Goal: Task Accomplishment & Management: Manage account settings

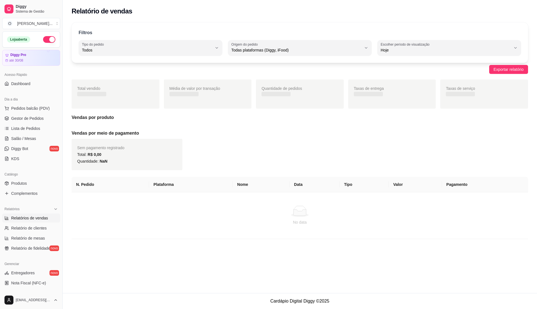
select select "ALL"
select select "0"
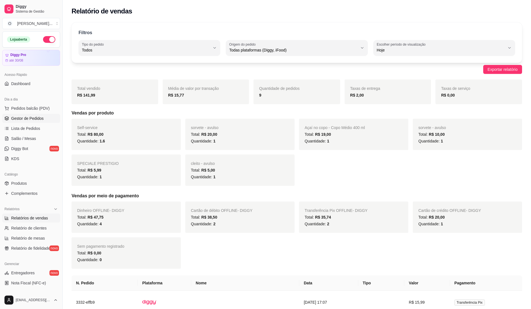
click at [45, 117] on link "Gestor de Pedidos" at bounding box center [31, 118] width 58 height 9
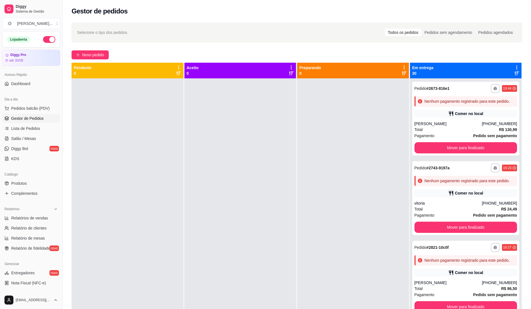
click at [42, 118] on span "Gestor de Pedidos" at bounding box center [27, 118] width 32 height 6
click at [34, 103] on div "Dia a dia" at bounding box center [31, 99] width 58 height 9
click at [40, 108] on span "Pedidos balcão (PDV)" at bounding box center [30, 108] width 39 height 6
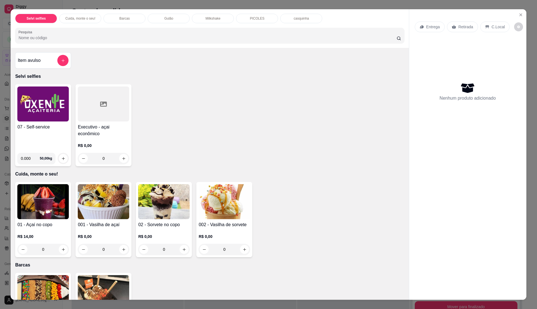
click at [41, 131] on div "07 - Self-service" at bounding box center [42, 136] width 51 height 25
click at [44, 134] on div "07 - Self-service" at bounding box center [42, 136] width 51 height 25
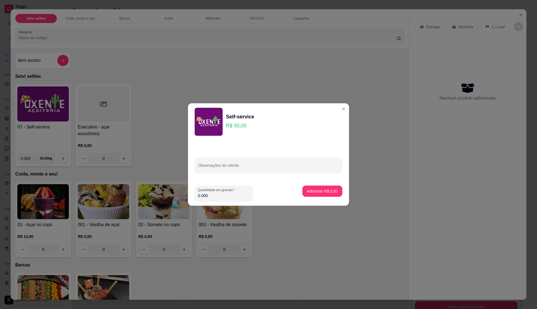
click at [230, 197] on input "0.000" at bounding box center [223, 196] width 51 height 6
click at [235, 195] on input "0" at bounding box center [223, 196] width 51 height 6
click at [218, 194] on input "0" at bounding box center [223, 196] width 51 height 6
type input "0.395"
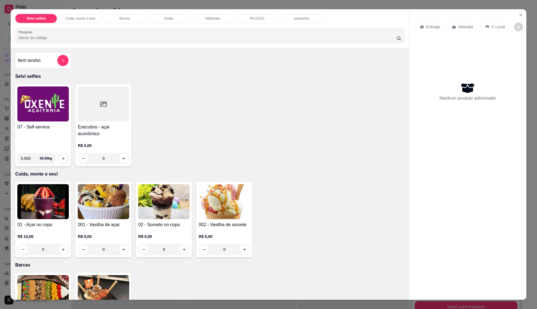
click at [35, 118] on img at bounding box center [42, 103] width 51 height 35
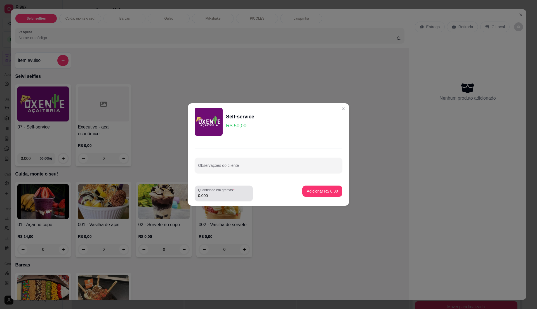
click at [211, 194] on input "0.000" at bounding box center [223, 196] width 51 height 6
click at [211, 194] on input "0" at bounding box center [223, 196] width 51 height 6
click at [212, 194] on input "0" at bounding box center [223, 196] width 51 height 6
type input "0.435"
click at [330, 191] on button "Adicionar R$ 21,75" at bounding box center [321, 190] width 42 height 11
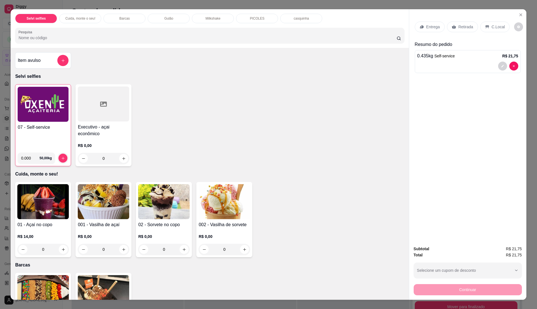
click at [491, 28] on p "C.Local" at bounding box center [497, 27] width 13 height 6
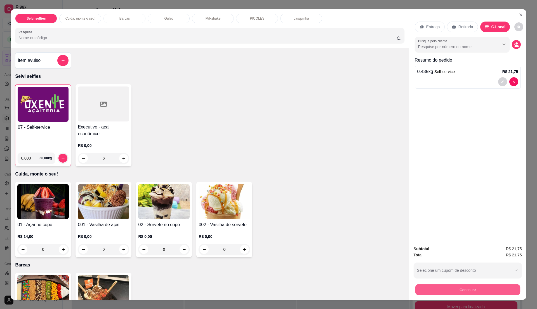
click at [450, 285] on button "Continuar" at bounding box center [467, 289] width 105 height 11
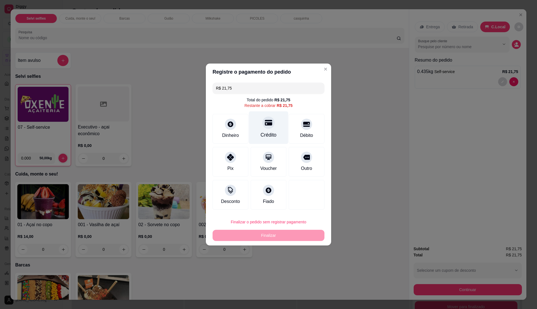
click at [266, 127] on div at bounding box center [268, 122] width 12 height 12
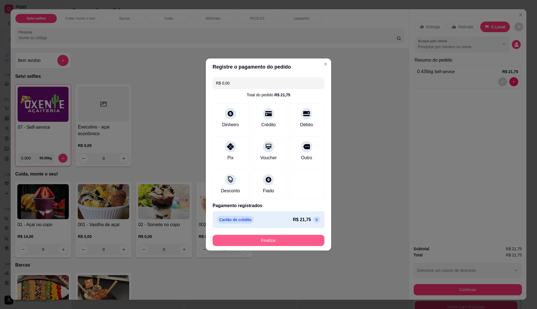
click at [295, 240] on button "Finalizar" at bounding box center [268, 240] width 112 height 11
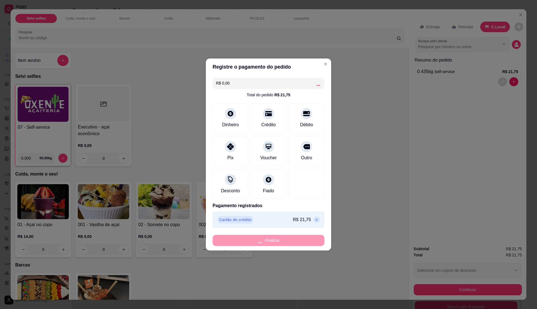
type input "-R$ 21,75"
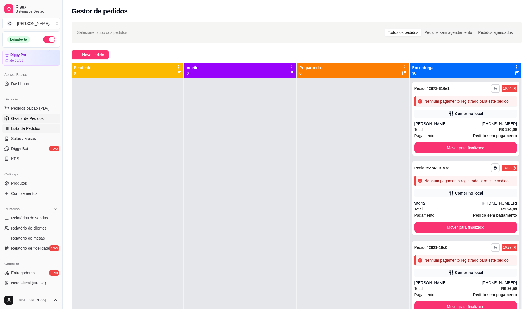
click at [43, 130] on link "Lista de Pedidos" at bounding box center [31, 128] width 58 height 9
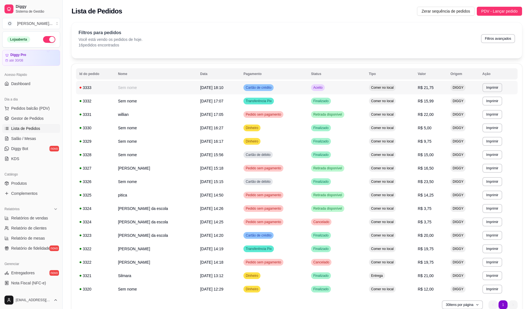
click at [278, 86] on td "Cartão de crédito" at bounding box center [274, 87] width 68 height 13
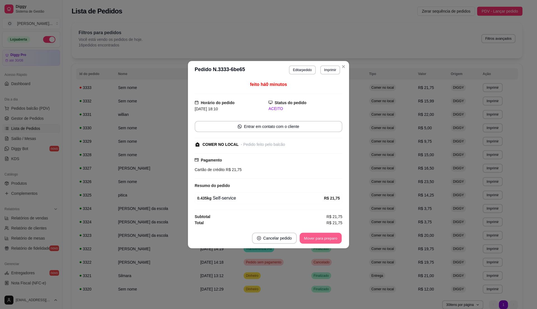
click at [306, 234] on button "Mover para preparo" at bounding box center [320, 237] width 42 height 11
click at [309, 232] on footer "Cancelar pedido Mover para retirada disponível" at bounding box center [268, 238] width 161 height 20
click at [316, 236] on button "Mover para retirada disponível" at bounding box center [311, 237] width 62 height 11
click at [316, 236] on button "Mover para finalizado" at bounding box center [319, 237] width 45 height 11
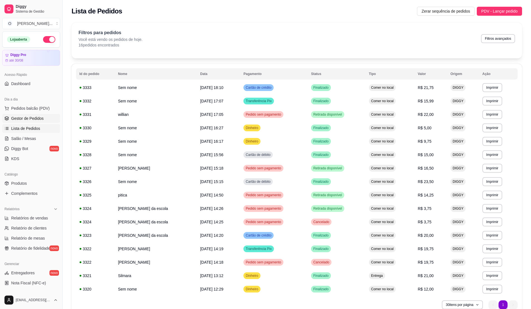
click at [24, 120] on span "Gestor de Pedidos" at bounding box center [27, 118] width 32 height 6
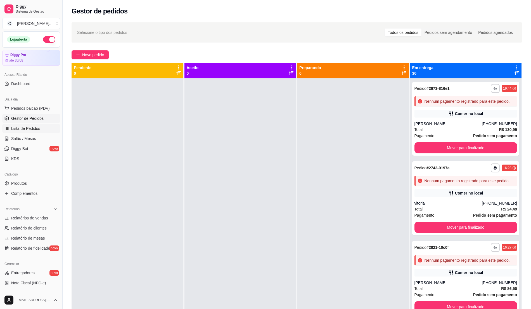
click at [13, 125] on link "Lista de Pedidos" at bounding box center [31, 128] width 58 height 9
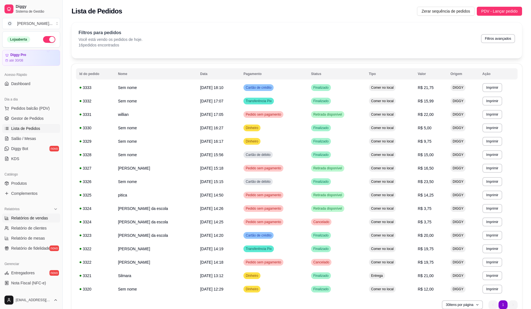
click at [41, 219] on span "Relatórios de vendas" at bounding box center [29, 218] width 37 height 6
select select "ALL"
select select "0"
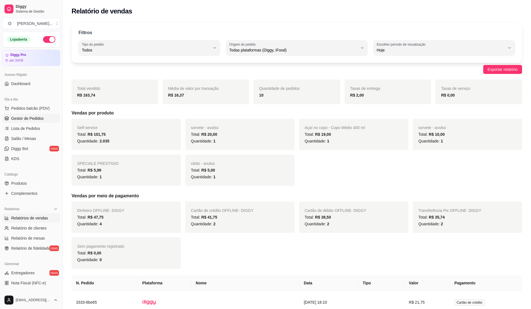
click at [27, 121] on span "Gestor de Pedidos" at bounding box center [27, 118] width 32 height 6
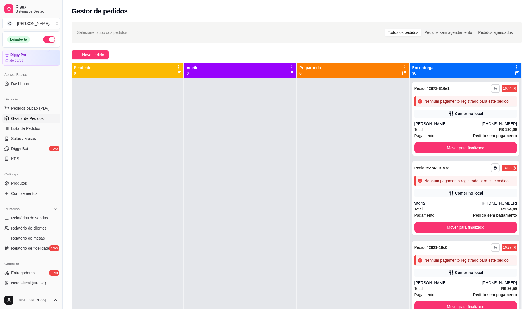
click at [37, 90] on div "Acesso Rápido Dashboard" at bounding box center [31, 79] width 62 height 22
click at [14, 111] on span "Pedidos balcão (PDV)" at bounding box center [30, 108] width 39 height 6
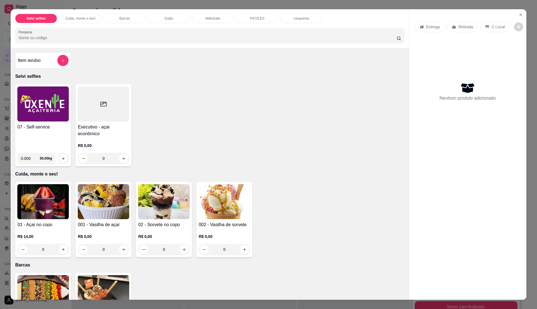
click at [55, 144] on div "07 - Self-service" at bounding box center [42, 136] width 51 height 25
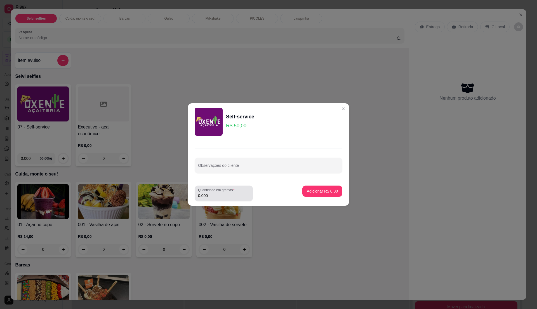
click at [225, 199] on div "Quantidade em gramas 0.000" at bounding box center [224, 193] width 58 height 16
click at [224, 191] on label "Quantidade em gramas" at bounding box center [217, 189] width 39 height 5
click at [224, 193] on input "0.000" at bounding box center [223, 196] width 51 height 6
type input "0.26"
click at [319, 193] on button "Adicionar R$ 13,00" at bounding box center [321, 190] width 42 height 11
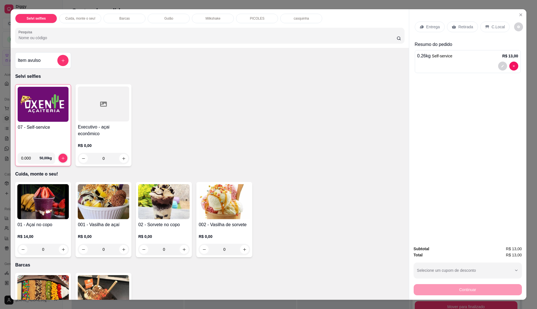
click at [498, 26] on p "C.Local" at bounding box center [497, 27] width 13 height 6
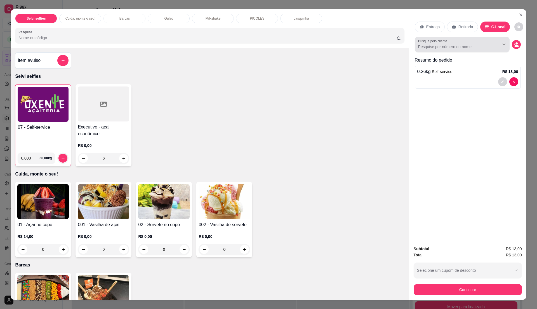
click at [471, 51] on div "Busque pelo cliente" at bounding box center [462, 45] width 95 height 16
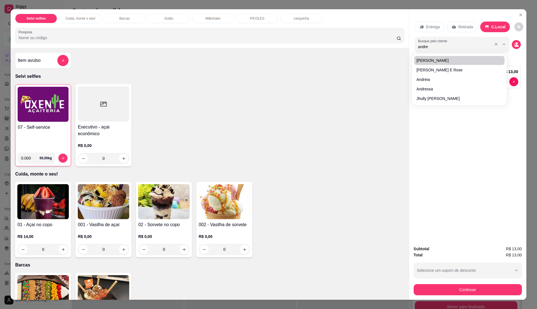
click at [437, 49] on input "andre" at bounding box center [454, 47] width 72 height 6
type input "andr"
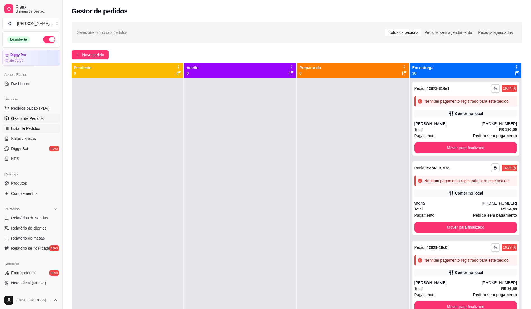
click at [39, 130] on span "Lista de Pedidos" at bounding box center [25, 128] width 29 height 6
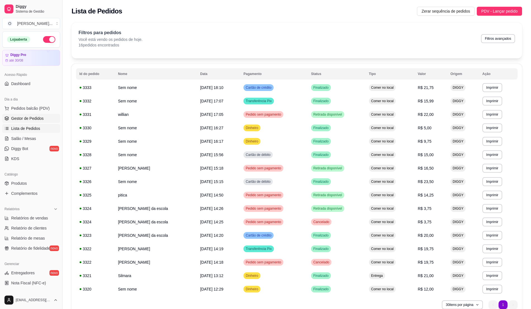
click at [34, 120] on span "Gestor de Pedidos" at bounding box center [27, 118] width 32 height 6
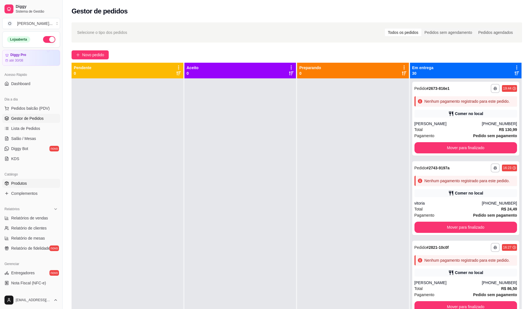
click at [37, 184] on link "Produtos" at bounding box center [31, 183] width 58 height 9
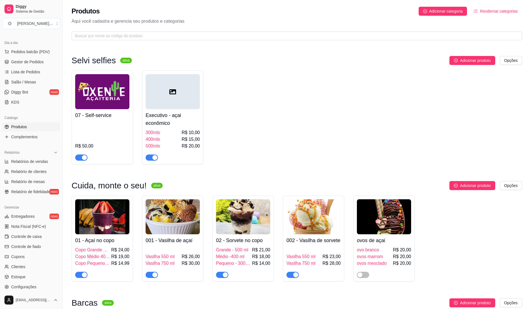
scroll to position [74, 0]
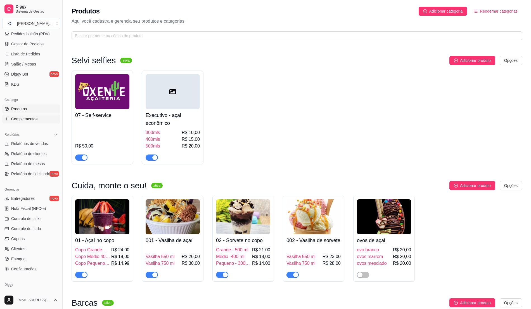
click at [17, 120] on span "Complementos" at bounding box center [24, 119] width 26 height 6
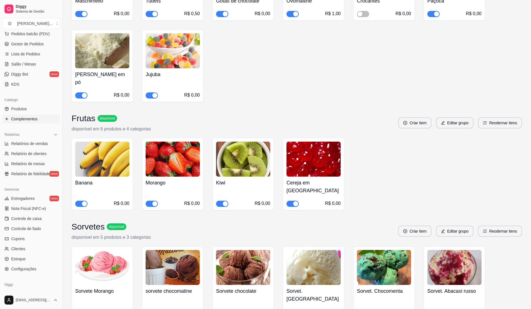
scroll to position [522, 0]
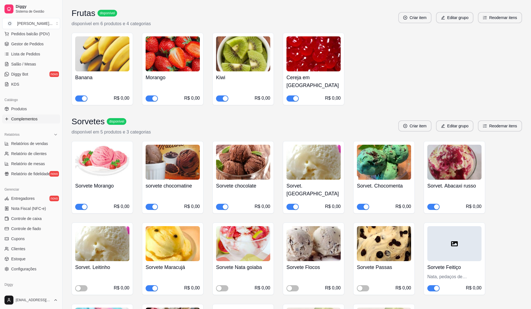
click at [220, 95] on span "button" at bounding box center [222, 98] width 12 height 6
click at [156, 96] on div "button" at bounding box center [154, 98] width 5 height 5
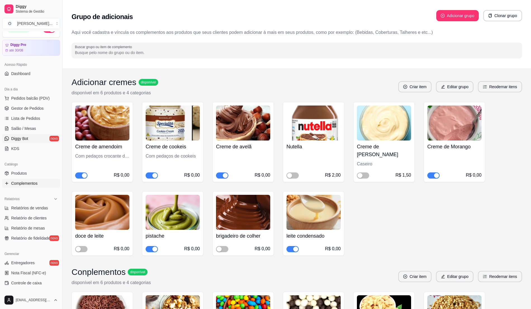
scroll to position [0, 0]
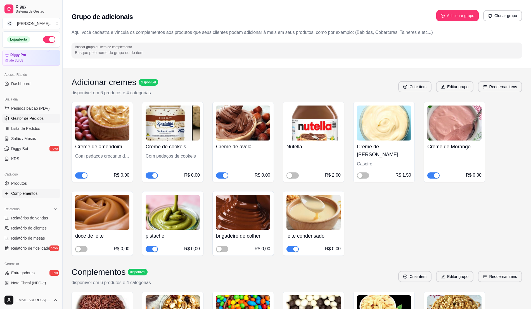
click at [30, 117] on span "Gestor de Pedidos" at bounding box center [27, 118] width 32 height 6
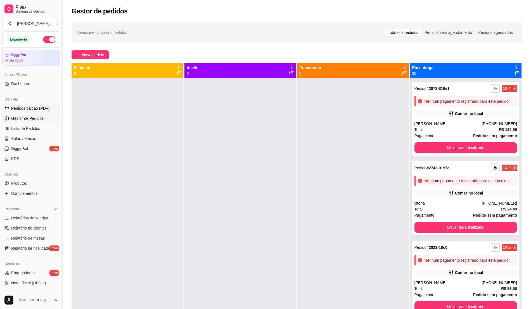
click at [32, 111] on span "Pedidos balcão (PDV)" at bounding box center [30, 108] width 39 height 6
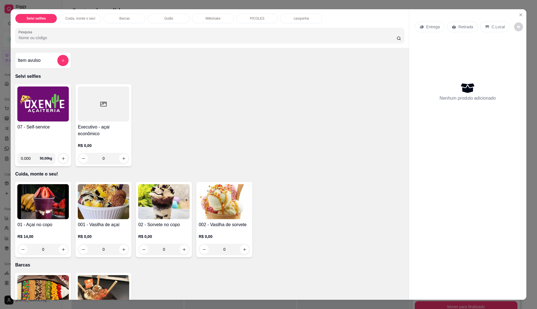
drag, startPoint x: 46, startPoint y: 145, endPoint x: 51, endPoint y: 145, distance: 5.0
click at [51, 145] on div "07 - Self-service" at bounding box center [42, 136] width 51 height 25
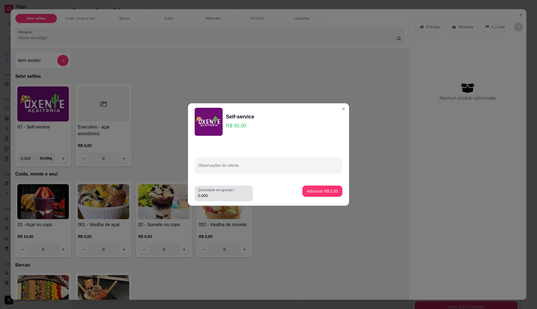
click at [219, 198] on div "0.000" at bounding box center [223, 193] width 51 height 11
click at [219, 192] on div "0.000" at bounding box center [223, 193] width 51 height 11
click at [217, 192] on div "0.000" at bounding box center [223, 193] width 51 height 11
click at [220, 193] on input "0.000" at bounding box center [223, 196] width 51 height 6
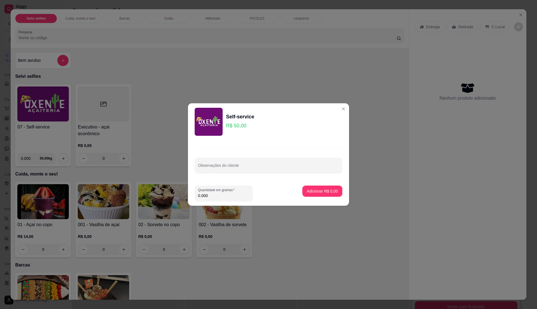
type input "0.155"
click at [220, 193] on input "0.155" at bounding box center [223, 196] width 51 height 6
click at [307, 188] on p "Adicionar R$ 7,75" at bounding box center [322, 190] width 30 height 5
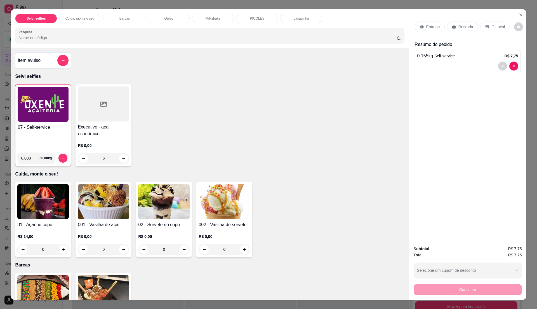
click at [59, 127] on h4 "07 - Self-service" at bounding box center [43, 127] width 51 height 7
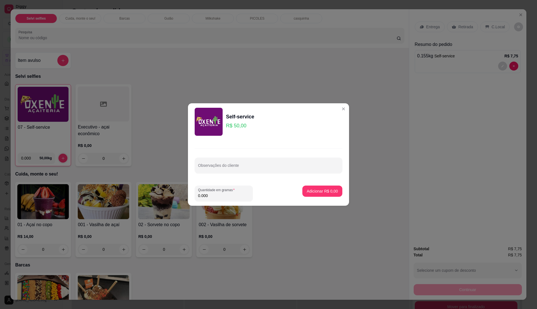
click at [216, 193] on input "0.000" at bounding box center [223, 196] width 51 height 6
click at [216, 193] on input "0" at bounding box center [223, 196] width 51 height 6
click at [217, 193] on input "0" at bounding box center [223, 196] width 51 height 6
type input "0.265"
click at [312, 190] on p "Adicionar R$ 13,25" at bounding box center [320, 191] width 33 height 6
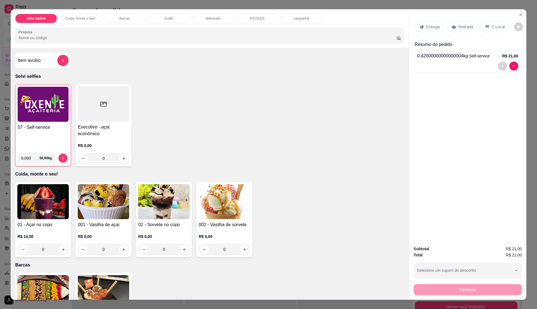
click at [492, 25] on p "C.Local" at bounding box center [497, 27] width 13 height 6
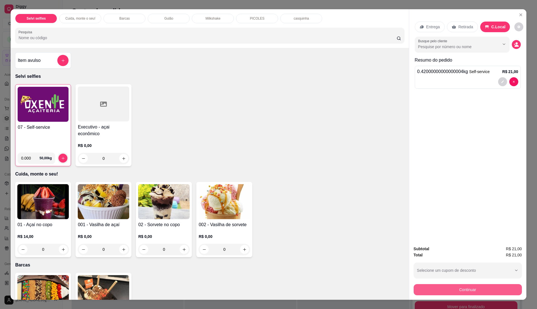
click at [465, 290] on button "Continuar" at bounding box center [467, 289] width 108 height 11
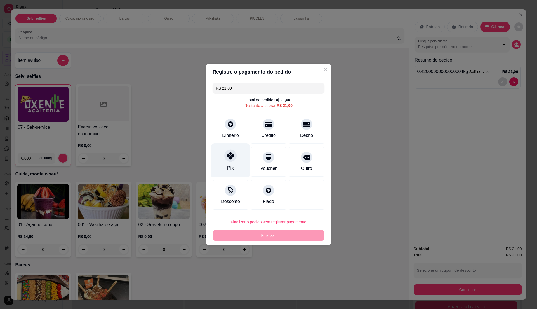
click at [229, 171] on div "Pix" at bounding box center [230, 167] width 7 height 7
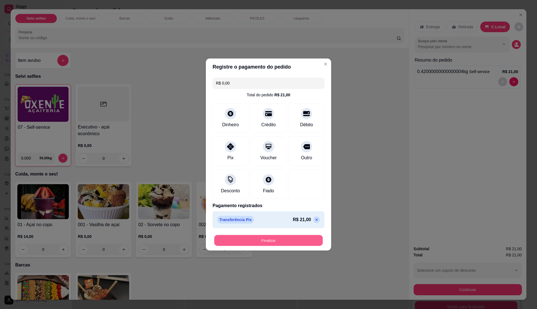
click at [266, 241] on button "Finalizar" at bounding box center [268, 240] width 108 height 11
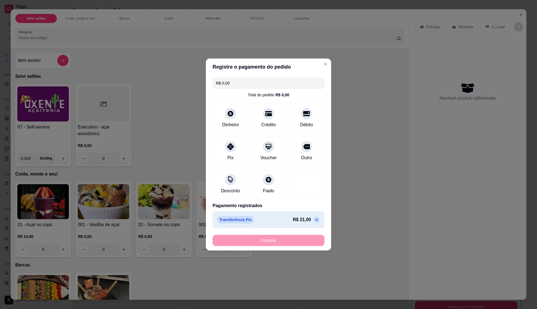
type input "-R$ 21,00"
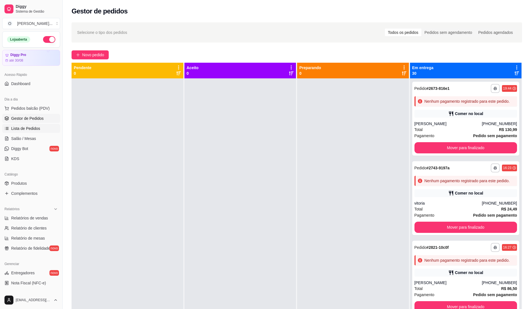
click at [29, 128] on span "Lista de Pedidos" at bounding box center [25, 128] width 29 height 6
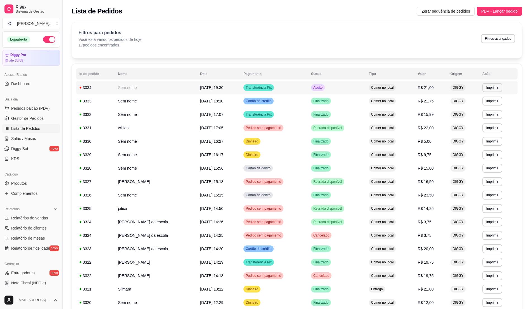
click at [269, 88] on td "Transferência Pix" at bounding box center [274, 87] width 68 height 13
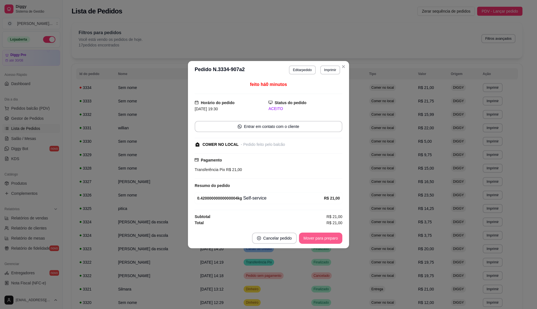
click at [316, 240] on button "Mover para preparo" at bounding box center [320, 237] width 43 height 11
click at [316, 240] on button "Mover para retirada disponível" at bounding box center [311, 237] width 62 height 11
click at [316, 240] on button "Mover para finalizado" at bounding box center [319, 237] width 46 height 11
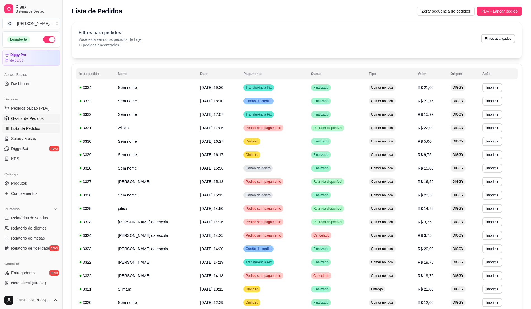
click at [44, 118] on link "Gestor de Pedidos" at bounding box center [31, 118] width 58 height 9
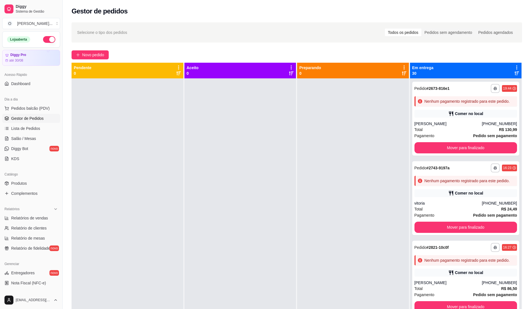
click at [43, 119] on span "Gestor de Pedidos" at bounding box center [27, 118] width 32 height 6
click at [329, 104] on div at bounding box center [353, 232] width 112 height 309
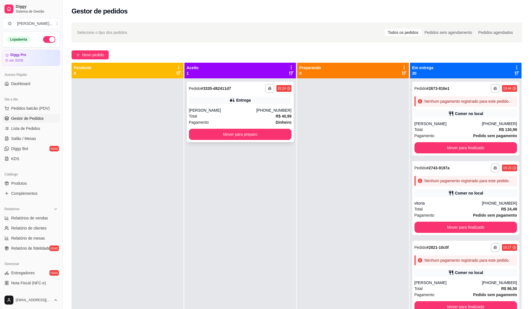
click at [264, 117] on div "Total R$ 40,99" at bounding box center [240, 116] width 103 height 6
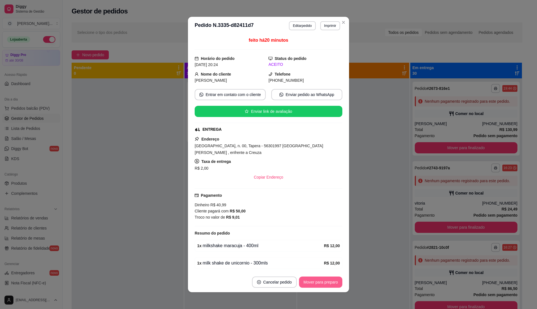
click at [320, 280] on button "Mover para preparo" at bounding box center [320, 281] width 43 height 11
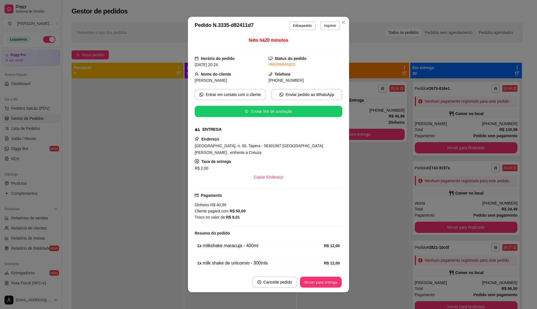
click at [320, 280] on button "Mover para entrega" at bounding box center [321, 281] width 42 height 11
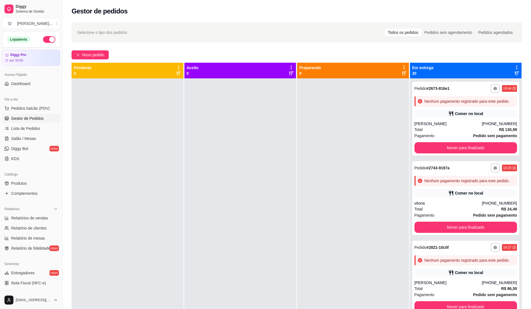
click at [43, 36] on button "button" at bounding box center [49, 39] width 12 height 7
